Goal: Communication & Community: Answer question/provide support

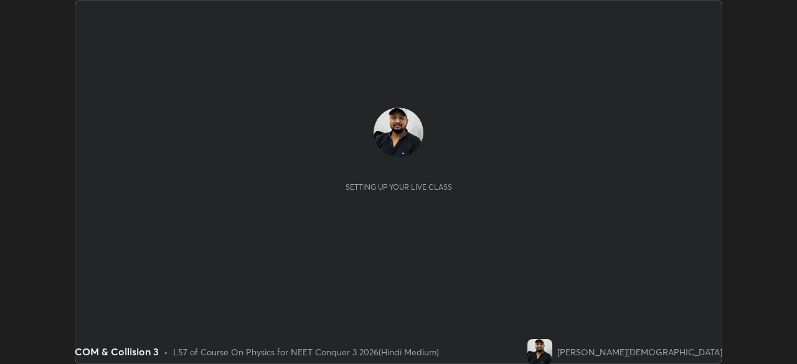
scroll to position [364, 796]
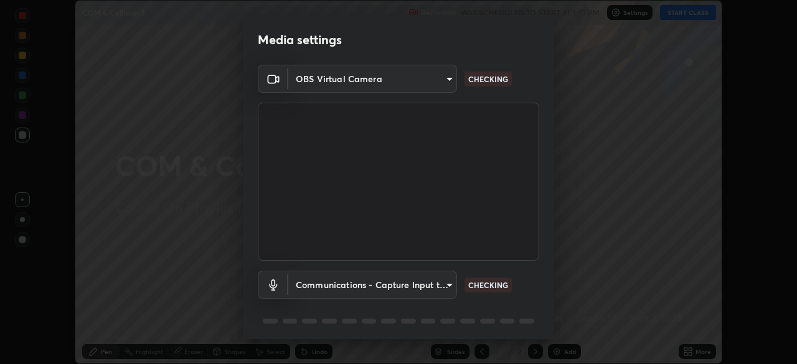
type input "fc38be1871f717ddc8e1b512eadbf63495b763d4820be899b5c927fedf8d93a0"
click at [432, 288] on body "Erase all COM & Collision 3 Recording WAS SCHEDULED TO START AT 1:10 PM Setting…" at bounding box center [398, 182] width 797 height 364
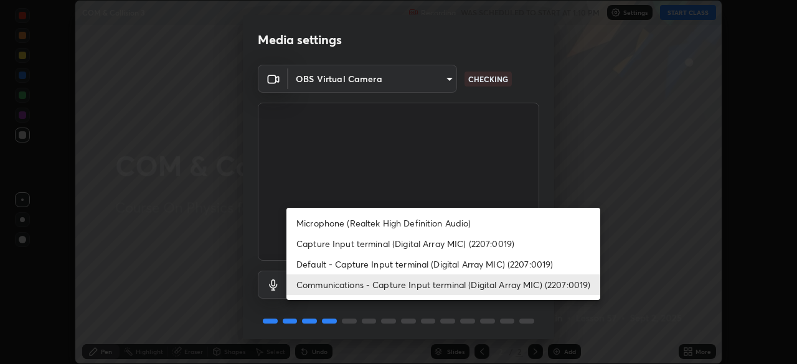
click at [445, 262] on li "Default - Capture Input terminal (Digital Array MIC) (2207:0019)" at bounding box center [443, 264] width 314 height 21
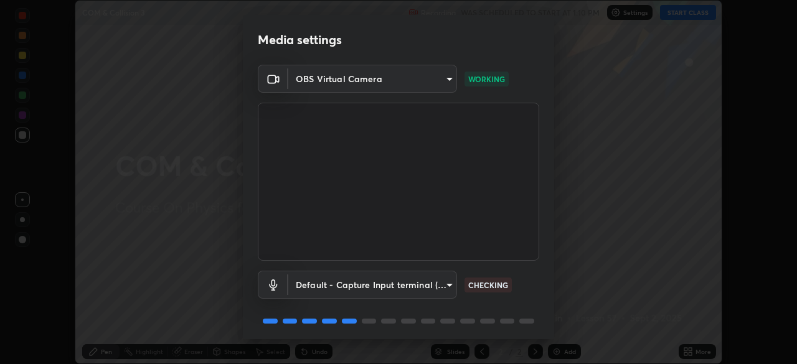
click at [409, 285] on body "Erase all COM & Collision 3 Recording WAS SCHEDULED TO START AT 1:10 PM Setting…" at bounding box center [398, 182] width 797 height 364
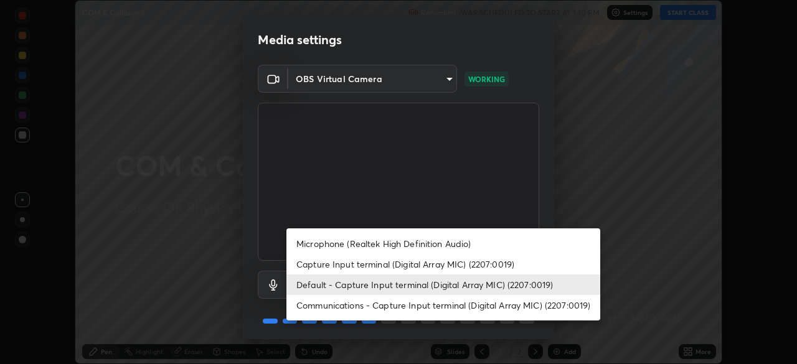
click at [417, 305] on li "Communications - Capture Input terminal (Digital Array MIC) (2207:0019)" at bounding box center [443, 305] width 314 height 21
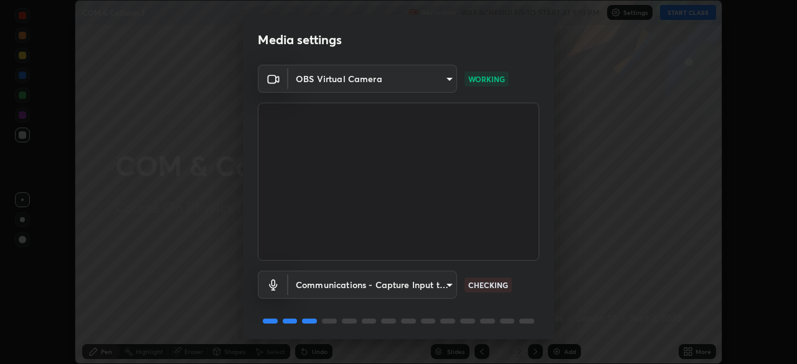
scroll to position [44, 0]
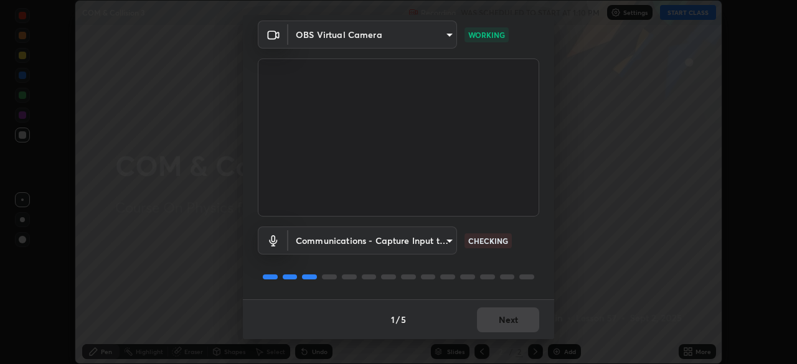
click at [430, 244] on body "Erase all COM & Collision 3 Recording WAS SCHEDULED TO START AT 1:10 PM Setting…" at bounding box center [398, 182] width 797 height 364
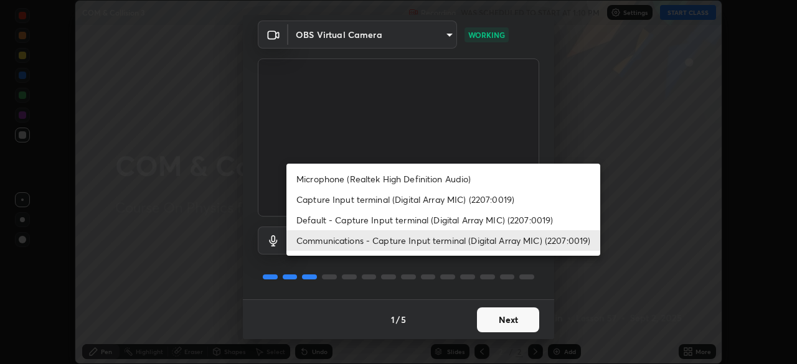
click at [450, 222] on li "Default - Capture Input terminal (Digital Array MIC) (2207:0019)" at bounding box center [443, 220] width 314 height 21
type input "default"
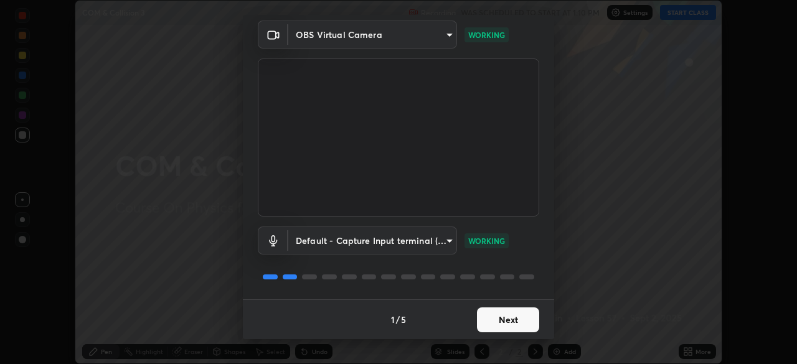
click at [508, 316] on button "Next" at bounding box center [508, 320] width 62 height 25
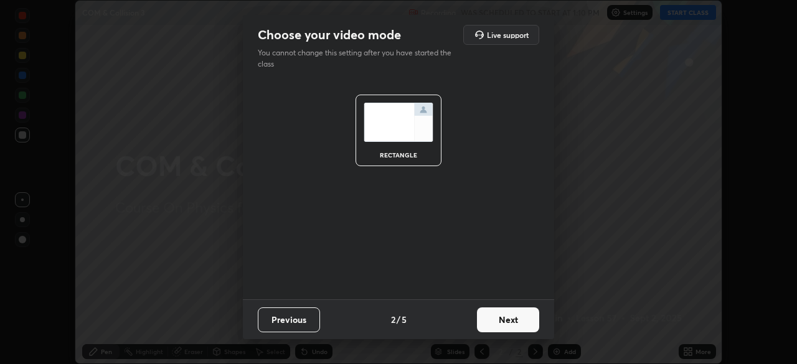
scroll to position [0, 0]
click at [517, 314] on button "Next" at bounding box center [508, 320] width 62 height 25
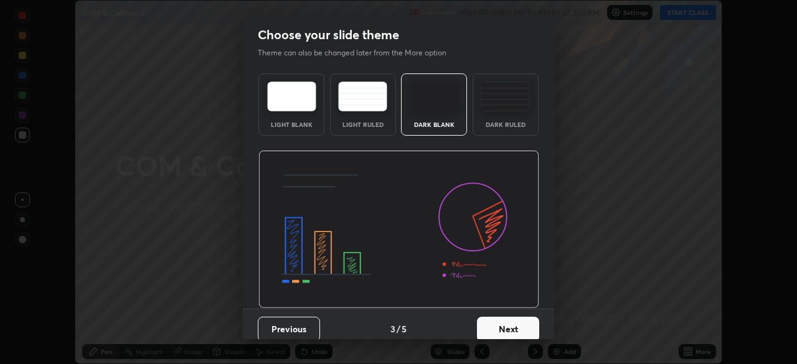
click at [507, 101] on img at bounding box center [505, 97] width 49 height 30
click at [521, 319] on button "Next" at bounding box center [508, 329] width 62 height 25
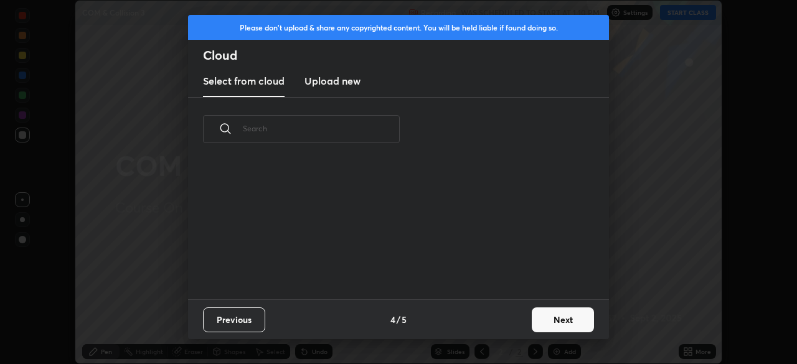
scroll to position [4, 7]
click at [557, 319] on button "Next" at bounding box center [563, 320] width 62 height 25
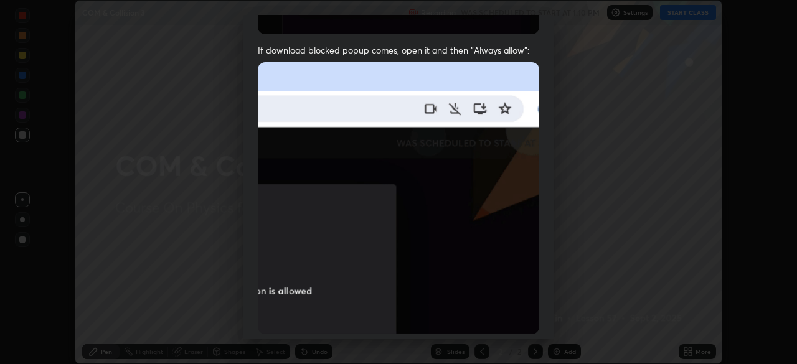
scroll to position [298, 0]
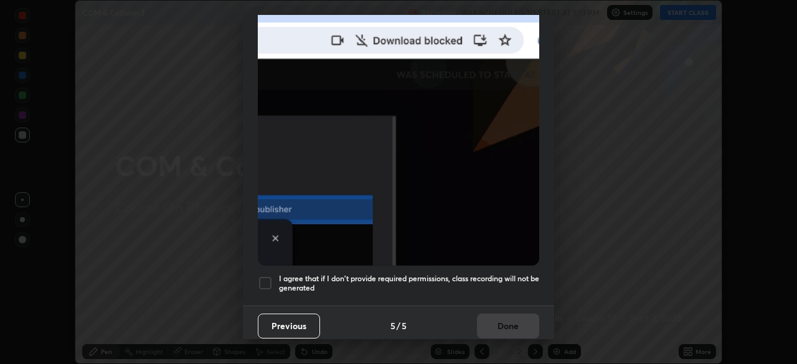
click at [444, 276] on h5 "I agree that if I don't provide required permissions, class recording will not …" at bounding box center [409, 283] width 260 height 19
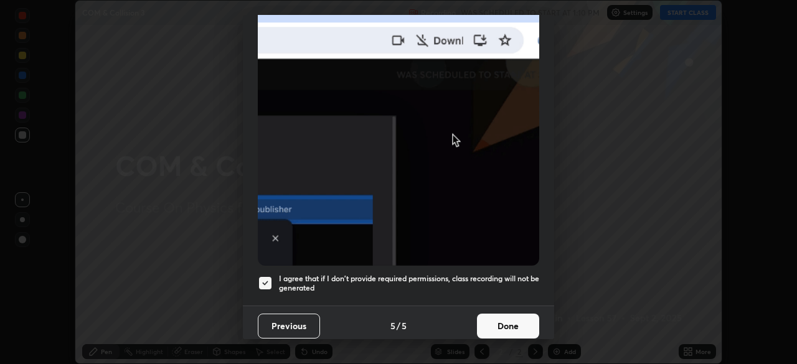
click at [499, 330] on button "Done" at bounding box center [508, 326] width 62 height 25
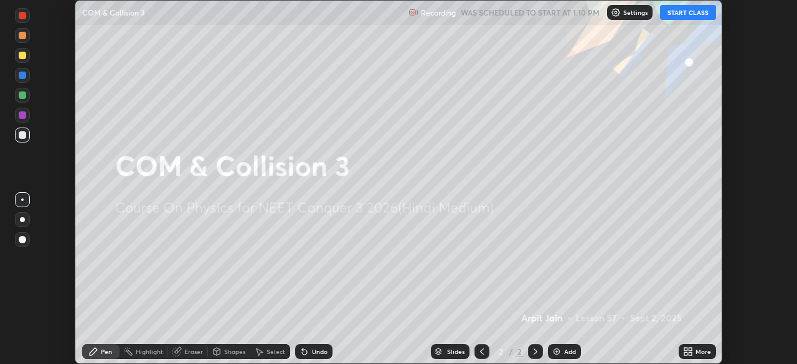
click at [683, 11] on button "START CLASS" at bounding box center [688, 12] width 56 height 15
click at [562, 353] on div "Add" at bounding box center [564, 351] width 33 height 15
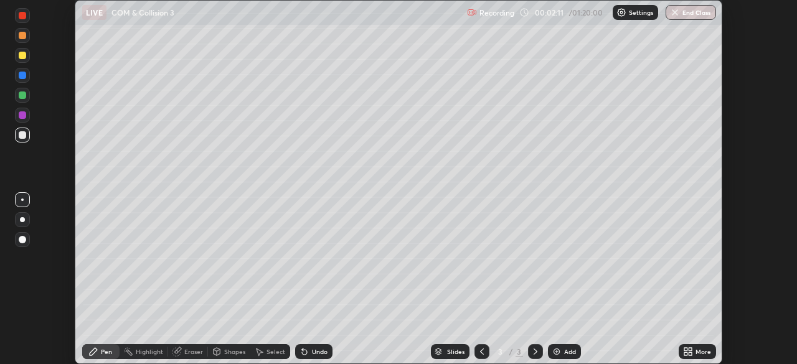
click at [27, 57] on div at bounding box center [22, 55] width 15 height 15
click at [309, 356] on div "Undo" at bounding box center [313, 351] width 37 height 15
click at [305, 357] on div "Undo" at bounding box center [313, 351] width 37 height 15
click at [302, 356] on icon at bounding box center [305, 352] width 10 height 10
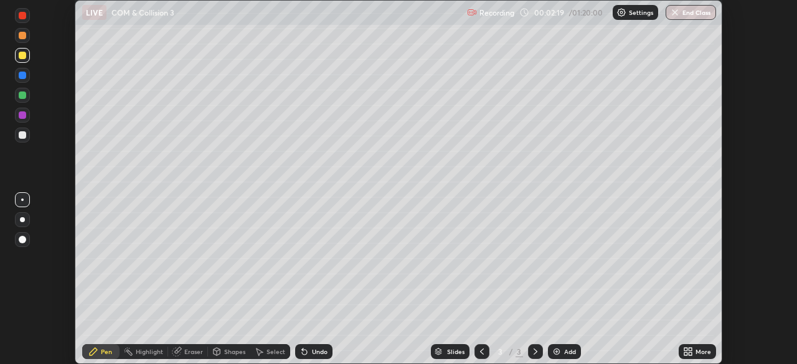
click at [300, 357] on div "Undo" at bounding box center [313, 351] width 37 height 15
click at [299, 357] on div "Undo" at bounding box center [313, 351] width 37 height 15
click at [298, 357] on div "Undo" at bounding box center [313, 351] width 37 height 15
click at [297, 357] on div "Undo" at bounding box center [313, 351] width 37 height 15
click at [296, 358] on div "Undo" at bounding box center [313, 351] width 37 height 15
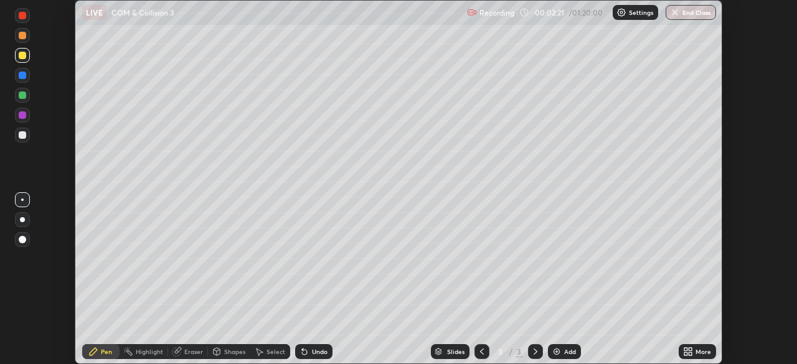
click at [302, 351] on icon at bounding box center [304, 352] width 5 height 5
click at [23, 138] on div at bounding box center [22, 134] width 7 height 7
click at [559, 350] on img at bounding box center [557, 352] width 10 height 10
click at [22, 56] on div at bounding box center [22, 55] width 7 height 7
click at [562, 354] on div "Add" at bounding box center [564, 351] width 33 height 15
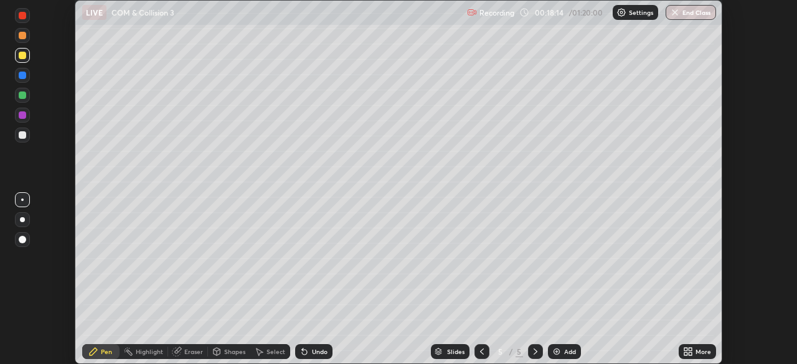
click at [24, 118] on div at bounding box center [22, 114] width 7 height 7
click at [23, 137] on div at bounding box center [22, 134] width 7 height 7
click at [27, 58] on div at bounding box center [22, 55] width 15 height 15
click at [564, 357] on div "Add" at bounding box center [564, 351] width 33 height 15
click at [24, 57] on div at bounding box center [22, 55] width 7 height 7
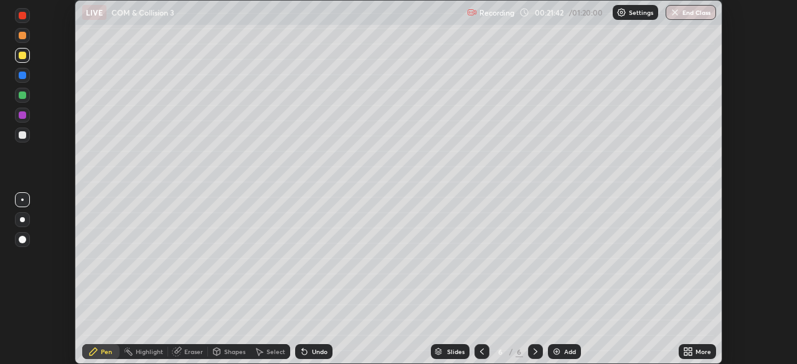
click at [23, 76] on div at bounding box center [22, 75] width 7 height 7
click at [481, 352] on icon at bounding box center [482, 352] width 10 height 10
click at [534, 352] on icon at bounding box center [536, 352] width 10 height 10
click at [482, 354] on icon at bounding box center [482, 352] width 10 height 10
click at [533, 351] on icon at bounding box center [536, 352] width 10 height 10
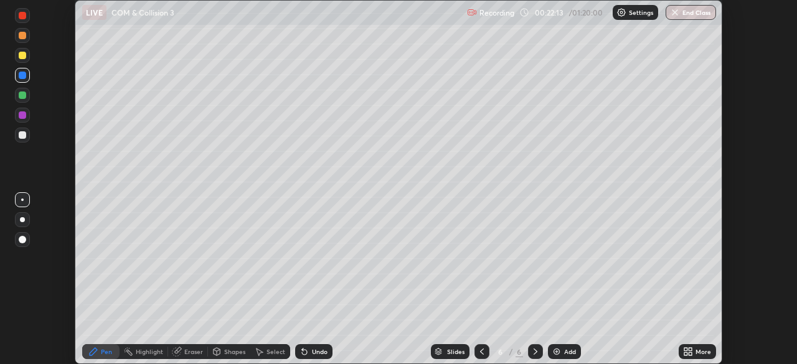
click at [24, 95] on div at bounding box center [22, 95] width 7 height 7
click at [312, 354] on div "Undo" at bounding box center [320, 352] width 16 height 6
click at [26, 138] on div at bounding box center [22, 135] width 15 height 15
click at [155, 357] on div "Highlight" at bounding box center [144, 351] width 49 height 15
click at [102, 352] on div "Pen" at bounding box center [106, 352] width 11 height 6
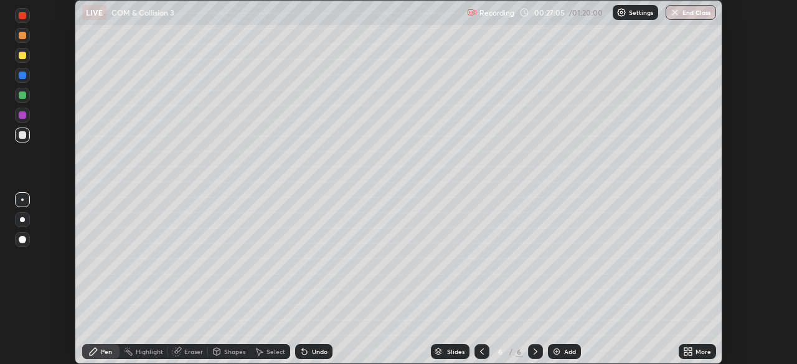
click at [557, 356] on img at bounding box center [557, 352] width 10 height 10
click at [184, 352] on div "Eraser" at bounding box center [193, 352] width 19 height 6
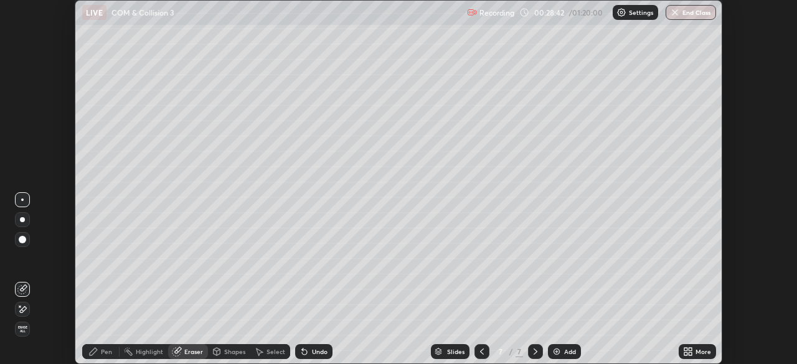
click at [100, 355] on div "Pen" at bounding box center [100, 351] width 37 height 15
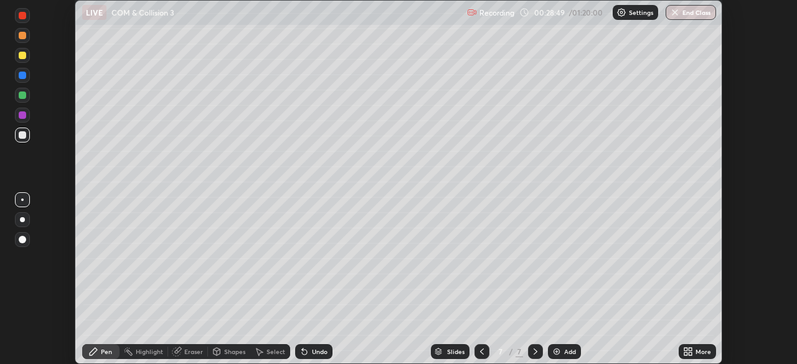
click at [22, 54] on div at bounding box center [22, 55] width 7 height 7
click at [137, 354] on div "Highlight" at bounding box center [149, 352] width 27 height 6
click at [24, 136] on div at bounding box center [22, 134] width 7 height 7
click at [98, 349] on icon at bounding box center [93, 352] width 10 height 10
click at [146, 349] on div "Highlight" at bounding box center [149, 352] width 27 height 6
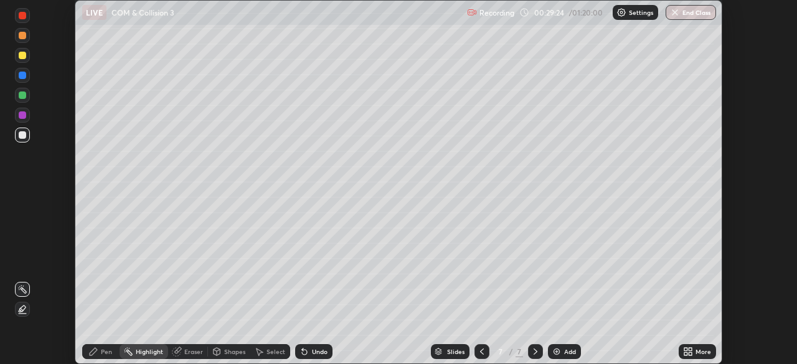
click at [25, 308] on icon at bounding box center [22, 310] width 10 height 10
click at [21, 117] on div at bounding box center [22, 114] width 7 height 7
click at [105, 354] on div "Pen" at bounding box center [106, 352] width 11 height 6
click at [24, 218] on div at bounding box center [22, 219] width 15 height 15
click at [22, 54] on div at bounding box center [22, 55] width 7 height 7
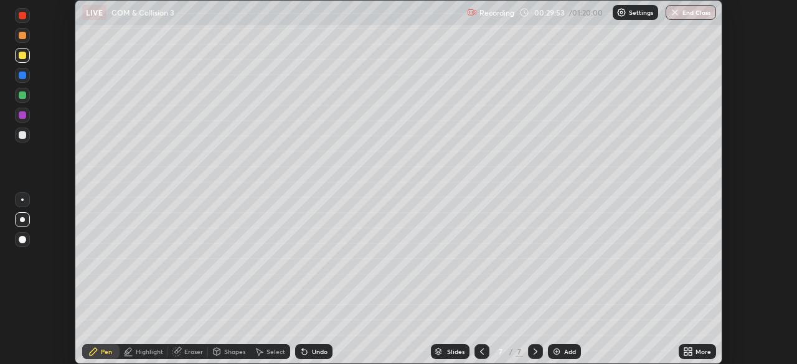
click at [22, 200] on div at bounding box center [22, 200] width 2 height 2
click at [24, 135] on div at bounding box center [22, 134] width 7 height 7
click at [564, 352] on div "Add" at bounding box center [570, 352] width 12 height 6
click at [102, 349] on div "Pen" at bounding box center [106, 352] width 11 height 6
click at [24, 136] on div at bounding box center [22, 134] width 7 height 7
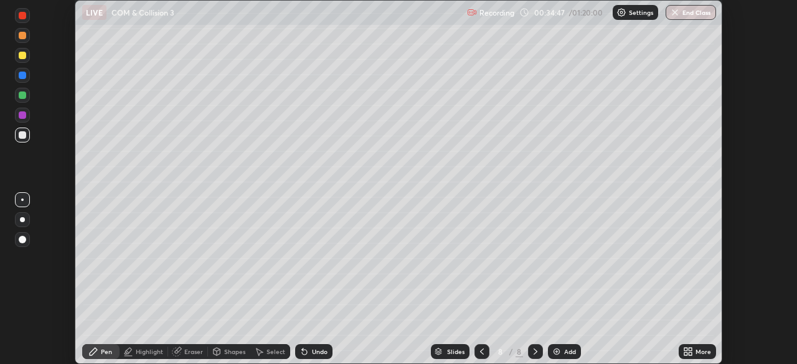
click at [23, 113] on div at bounding box center [22, 114] width 7 height 7
click at [21, 97] on div at bounding box center [22, 95] width 7 height 7
click at [23, 135] on div at bounding box center [22, 134] width 7 height 7
click at [564, 353] on div "Add" at bounding box center [570, 352] width 12 height 6
click at [480, 351] on icon at bounding box center [482, 352] width 4 height 6
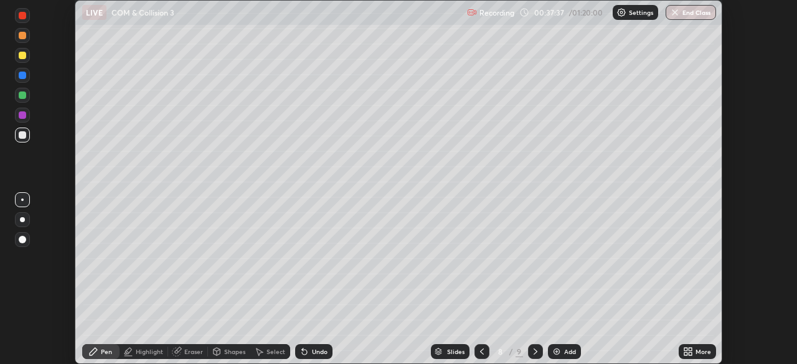
click at [534, 352] on icon at bounding box center [536, 352] width 10 height 10
click at [479, 356] on icon at bounding box center [482, 352] width 10 height 10
click at [534, 352] on icon at bounding box center [536, 352] width 10 height 10
click at [564, 349] on div "Add" at bounding box center [570, 352] width 12 height 6
click at [22, 222] on div at bounding box center [22, 219] width 5 height 5
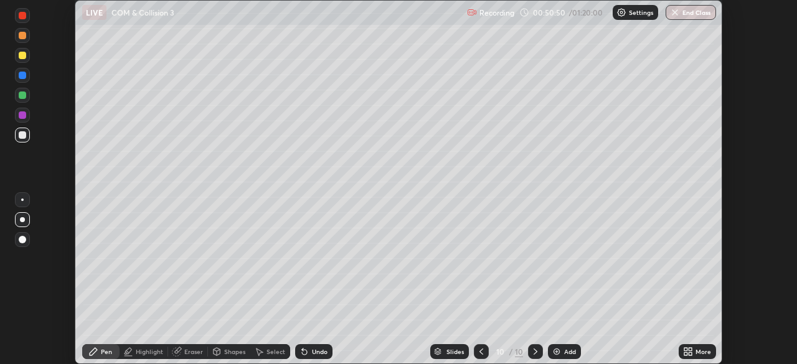
click at [21, 77] on div at bounding box center [22, 75] width 7 height 7
click at [22, 54] on div at bounding box center [22, 55] width 7 height 7
click at [24, 56] on div at bounding box center [22, 55] width 7 height 7
click at [23, 77] on div at bounding box center [22, 75] width 7 height 7
click at [22, 133] on div at bounding box center [22, 134] width 7 height 7
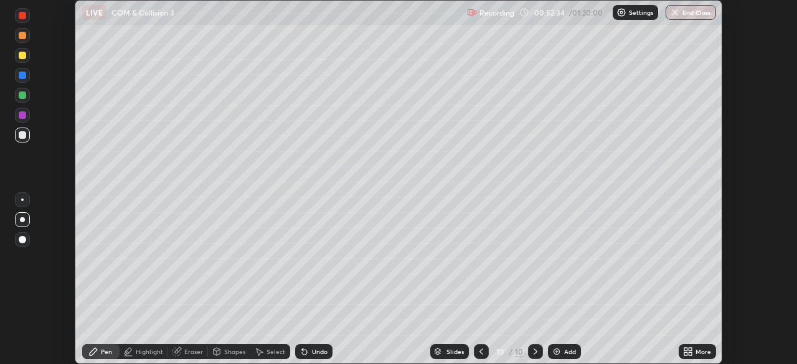
click at [182, 351] on div "Eraser" at bounding box center [188, 351] width 40 height 15
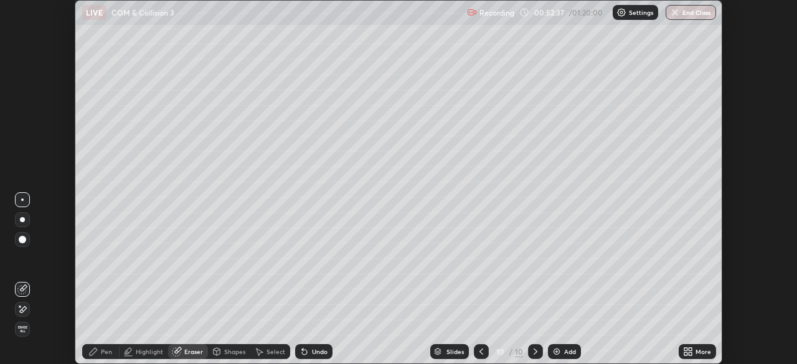
click at [105, 354] on div "Pen" at bounding box center [106, 352] width 11 height 6
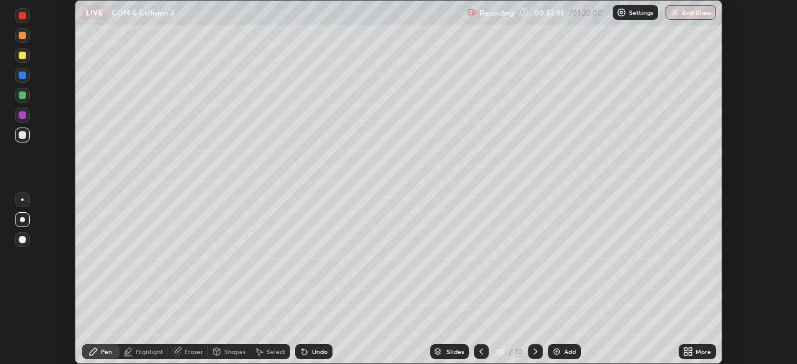
click at [146, 349] on div "Highlight" at bounding box center [149, 352] width 27 height 6
click at [22, 308] on icon at bounding box center [22, 309] width 6 height 6
click at [24, 138] on div at bounding box center [22, 134] width 7 height 7
click at [102, 351] on div "Pen" at bounding box center [106, 352] width 11 height 6
click at [560, 354] on div "Add" at bounding box center [564, 351] width 33 height 15
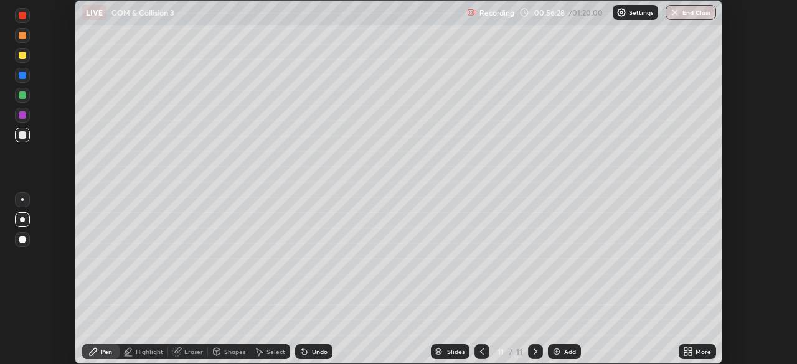
click at [22, 135] on div at bounding box center [22, 134] width 7 height 7
click at [25, 78] on div at bounding box center [22, 75] width 7 height 7
click at [22, 77] on div at bounding box center [22, 75] width 7 height 7
click at [304, 353] on icon at bounding box center [304, 352] width 5 height 5
click at [305, 353] on icon at bounding box center [304, 352] width 5 height 5
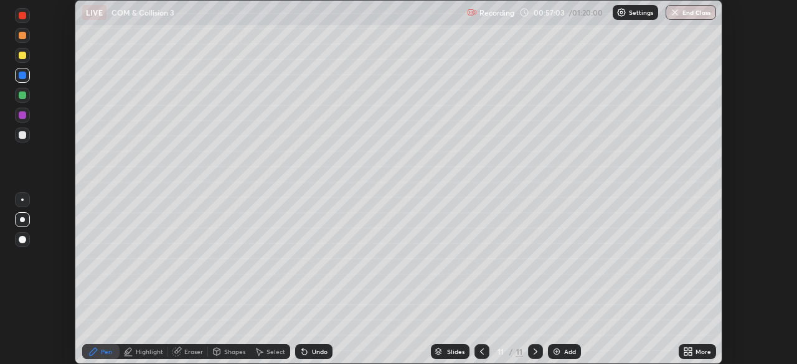
click at [302, 353] on icon at bounding box center [304, 352] width 5 height 5
click at [22, 136] on div at bounding box center [22, 134] width 7 height 7
click at [572, 356] on div "Add" at bounding box center [564, 351] width 33 height 15
click at [222, 357] on div "Shapes" at bounding box center [229, 351] width 42 height 15
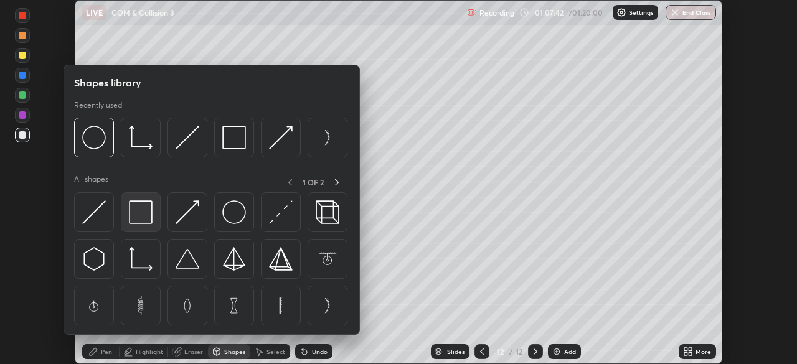
click at [141, 217] on img at bounding box center [141, 213] width 24 height 24
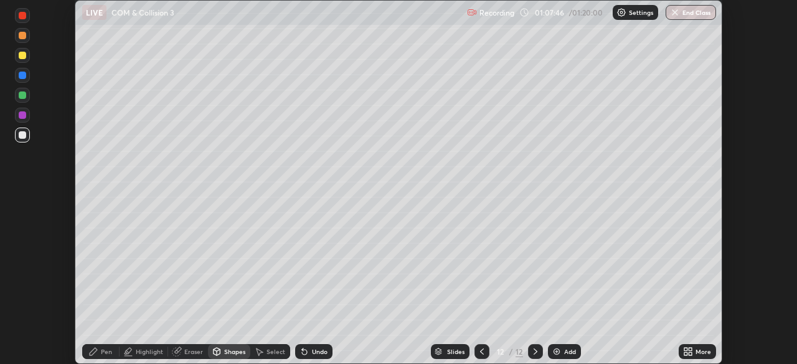
click at [101, 354] on div "Pen" at bounding box center [106, 352] width 11 height 6
click at [22, 137] on div at bounding box center [22, 134] width 7 height 7
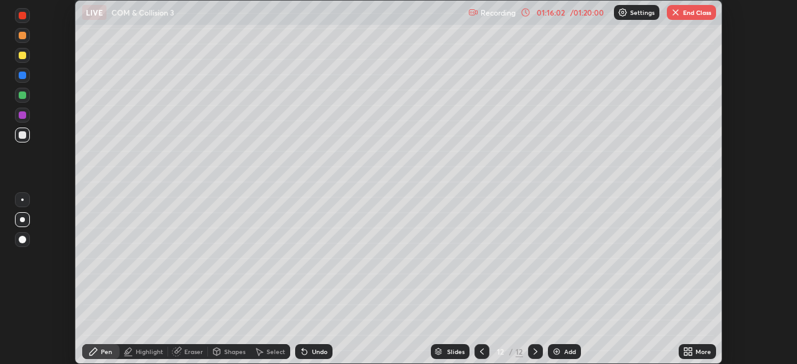
click at [683, 7] on button "End Class" at bounding box center [691, 12] width 49 height 15
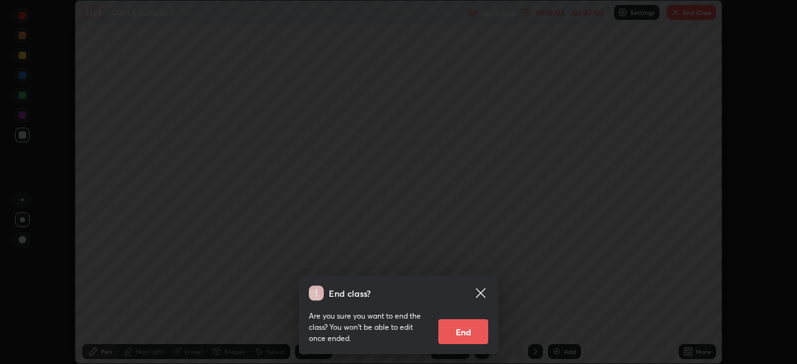
click at [471, 329] on button "End" at bounding box center [463, 331] width 50 height 25
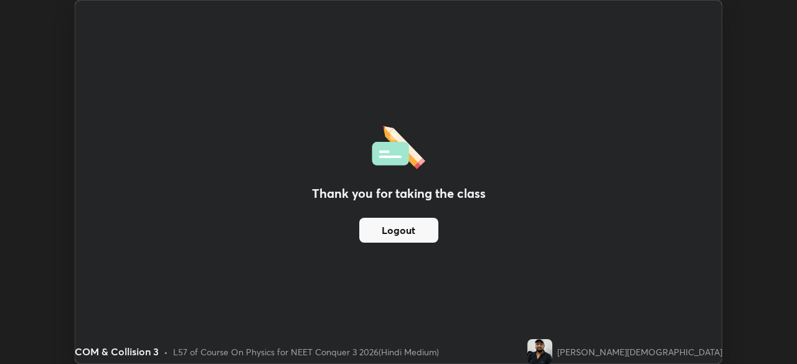
click at [414, 240] on button "Logout" at bounding box center [398, 230] width 79 height 25
